Goal: Navigation & Orientation: Go to known website

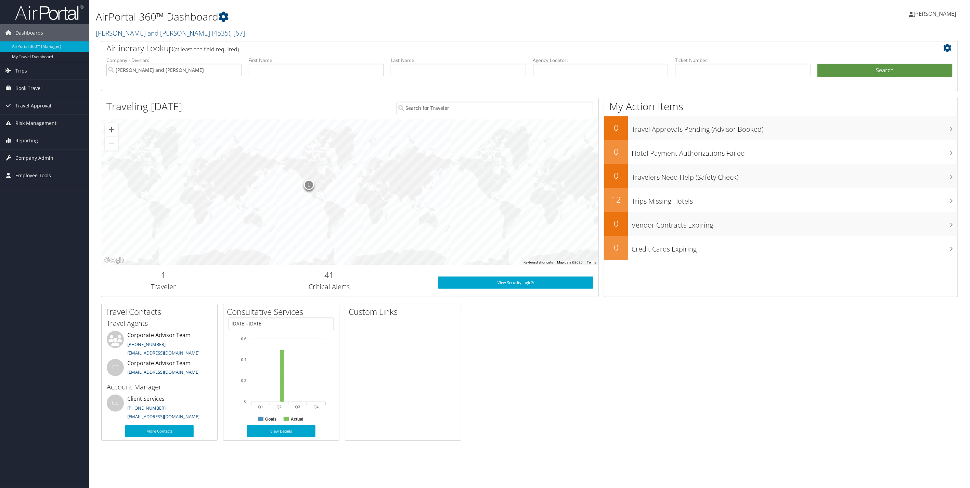
click at [930, 14] on span "[PERSON_NAME]" at bounding box center [934, 14] width 42 height 8
click at [910, 42] on link "My Settings" at bounding box center [917, 38] width 76 height 12
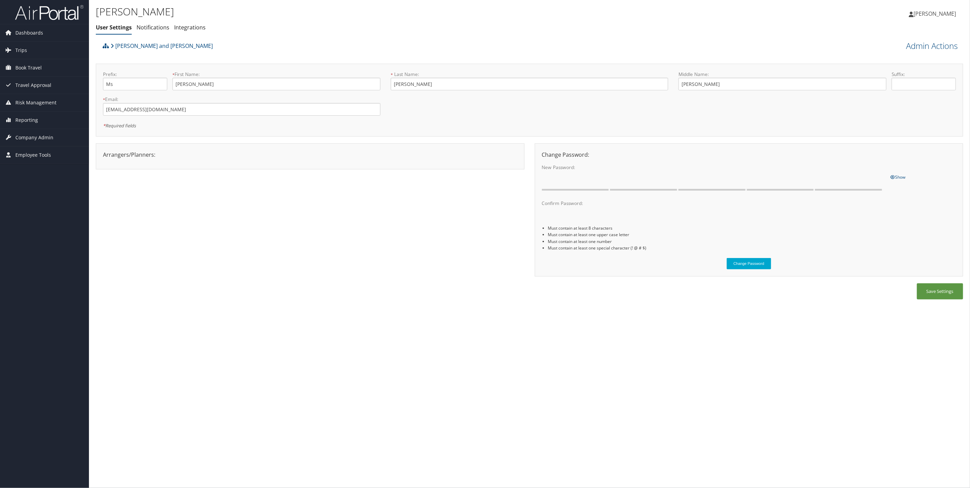
click at [931, 12] on span "[PERSON_NAME]" at bounding box center [934, 14] width 42 height 8
click at [912, 60] on link "View Travel Profile" at bounding box center [917, 61] width 76 height 12
